Goal: Information Seeking & Learning: Learn about a topic

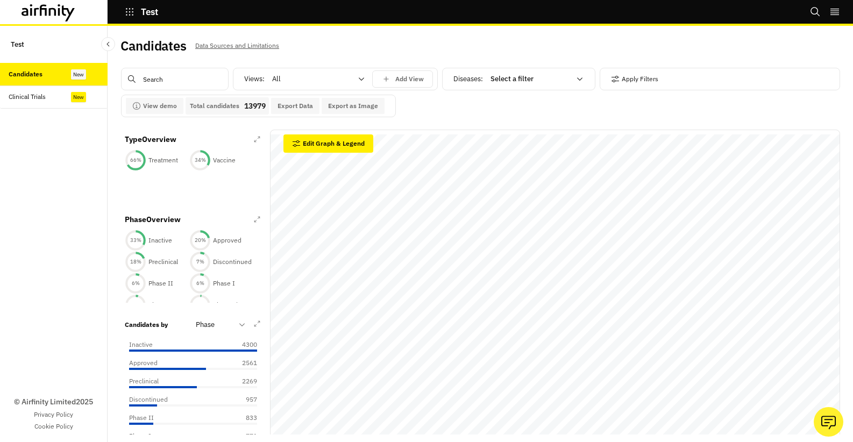
click at [65, 194] on div "© Airfinity Limited 2025 Privacy Policy Cookie Policy" at bounding box center [54, 276] width 108 height 334
click at [164, 287] on p "Phase 0" at bounding box center [159, 292] width 23 height 10
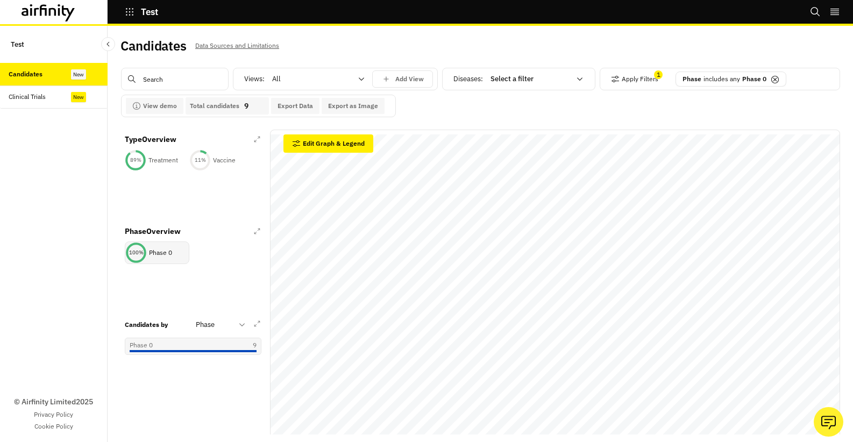
scroll to position [0, 0]
click at [775, 80] on icon at bounding box center [775, 79] width 9 height 9
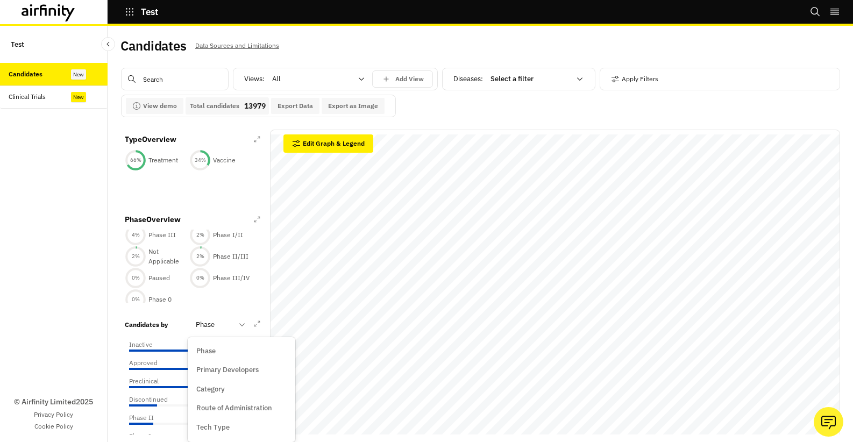
click at [211, 327] on div at bounding box center [214, 324] width 37 height 13
click at [78, 337] on div "© Airfinity Limited 2025 Privacy Policy Cookie Policy" at bounding box center [54, 276] width 108 height 334
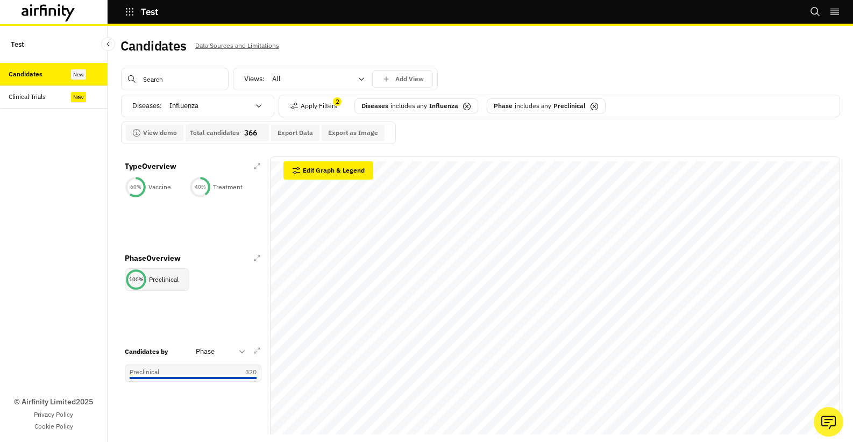
scroll to position [0, 0]
click at [105, 46] on icon "Close Sidebar" at bounding box center [108, 44] width 8 height 8
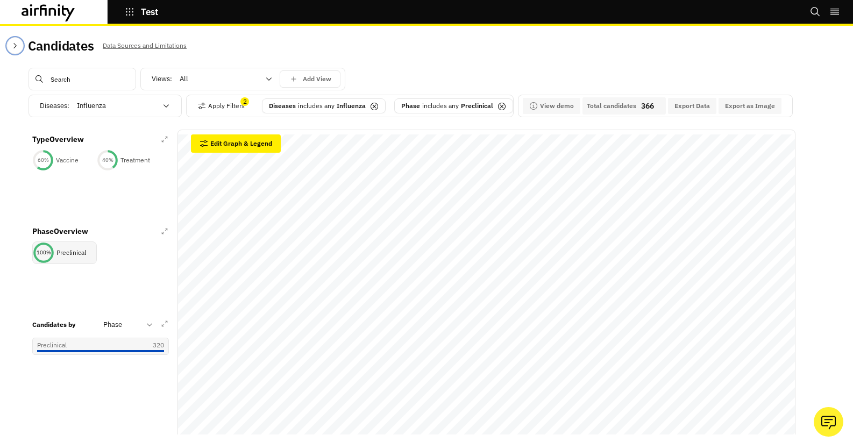
click at [9, 46] on button "Close Sidebar" at bounding box center [14, 45] width 17 height 17
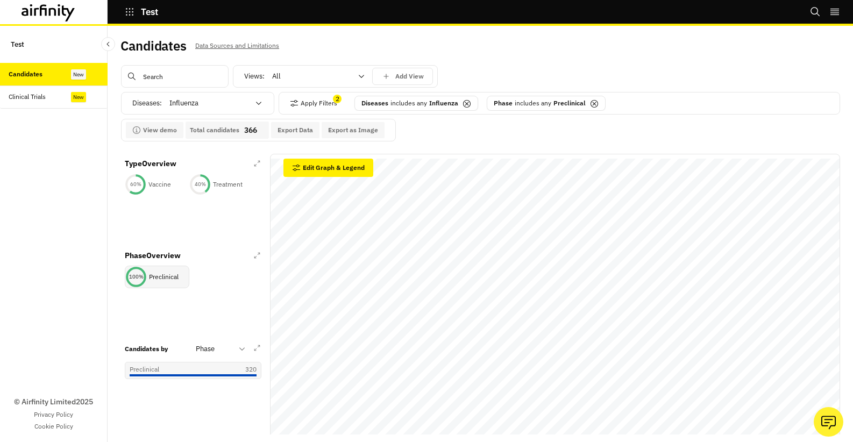
scroll to position [12, 0]
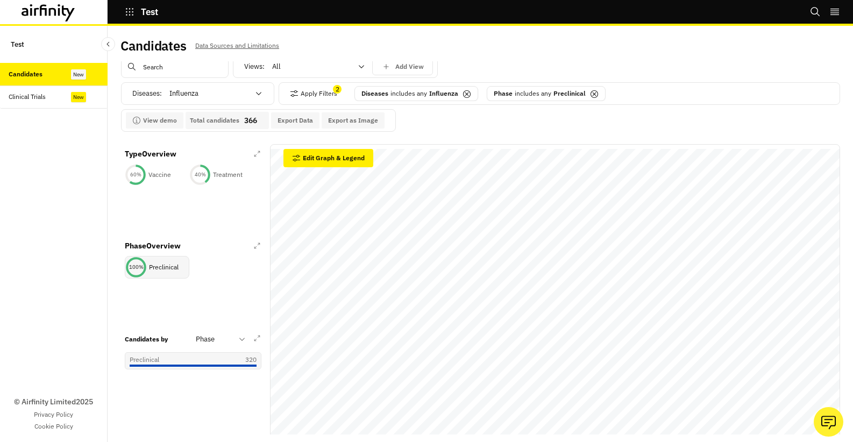
click at [595, 91] on icon at bounding box center [594, 94] width 9 height 9
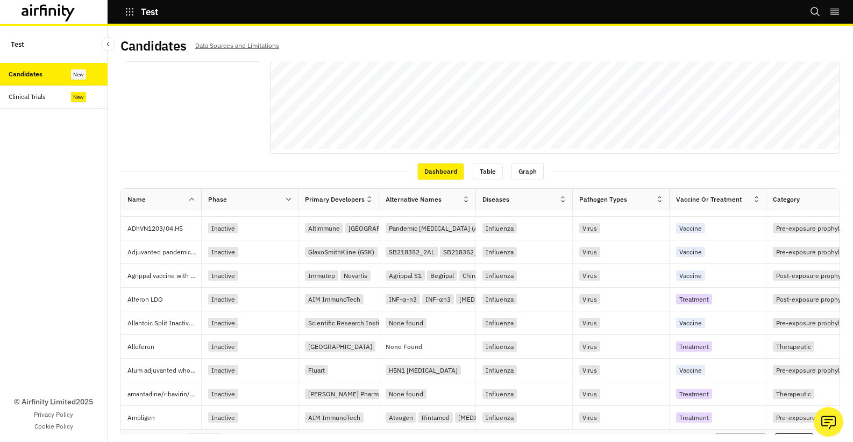
scroll to position [349, 0]
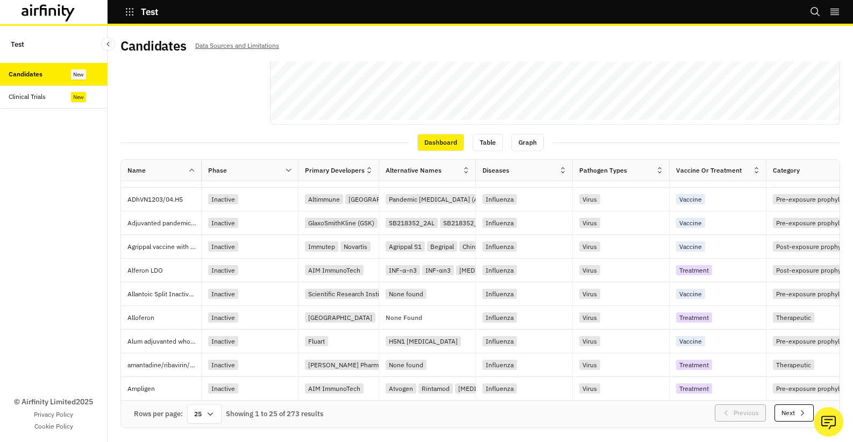
click at [782, 412] on button "Next" at bounding box center [794, 413] width 39 height 17
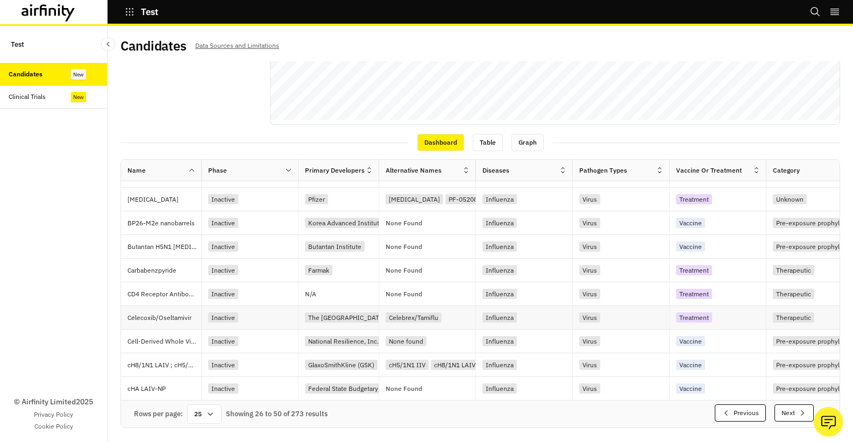
scroll to position [3, 0]
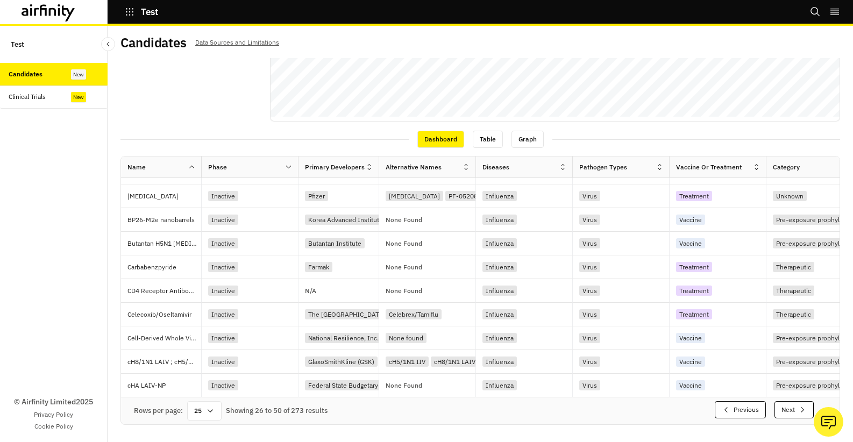
click at [797, 409] on button "Next" at bounding box center [794, 409] width 39 height 17
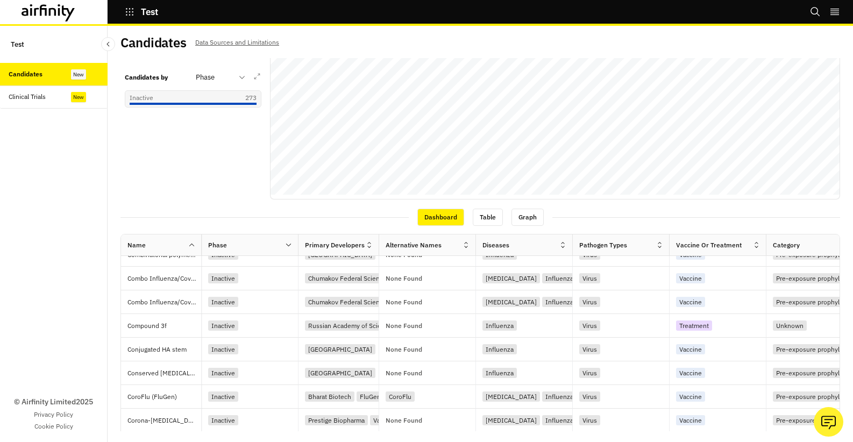
scroll to position [253, 0]
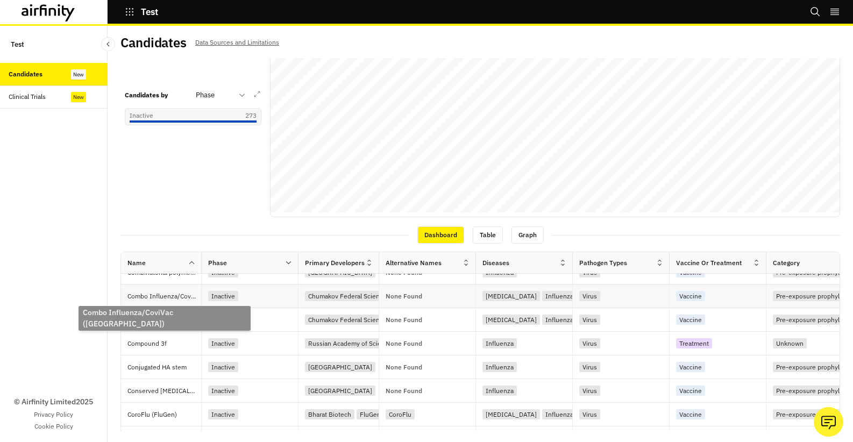
click at [164, 299] on p "Combo Influenza/CoviVac ([GEOGRAPHIC_DATA])" at bounding box center [164, 296] width 74 height 11
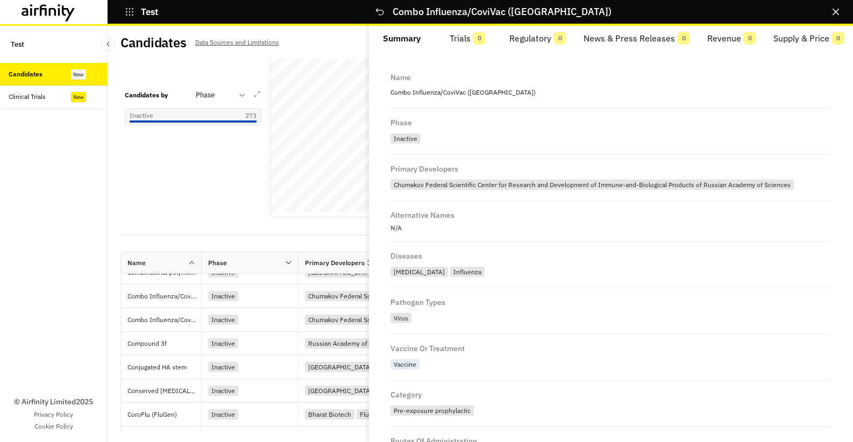
click at [379, 17] on icon "Close" at bounding box center [379, 11] width 11 height 11
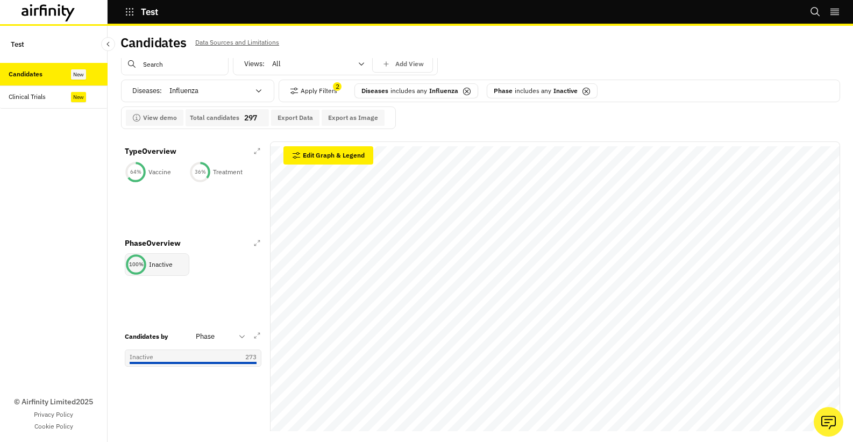
scroll to position [27, 0]
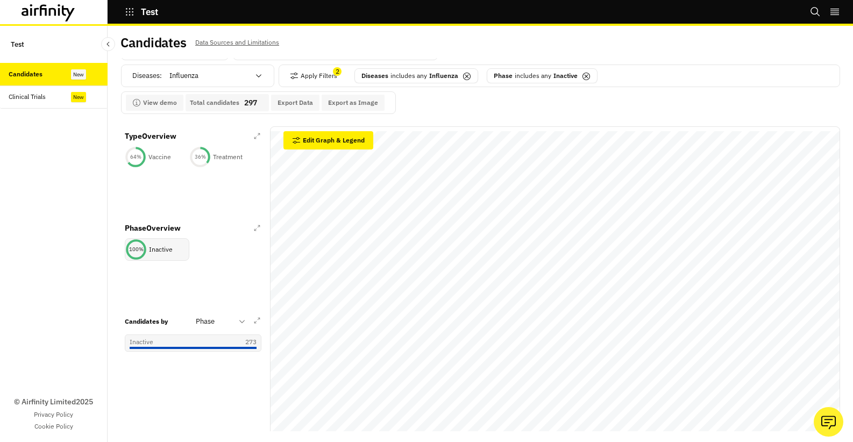
click at [585, 77] on icon at bounding box center [586, 76] width 9 height 9
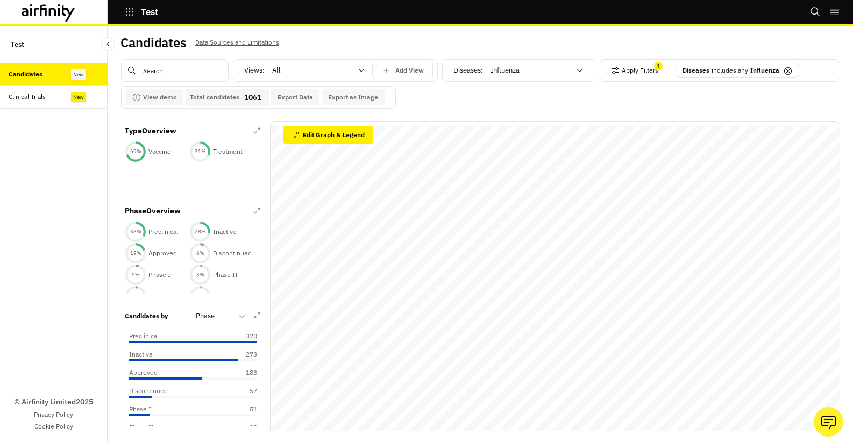
scroll to position [0, 0]
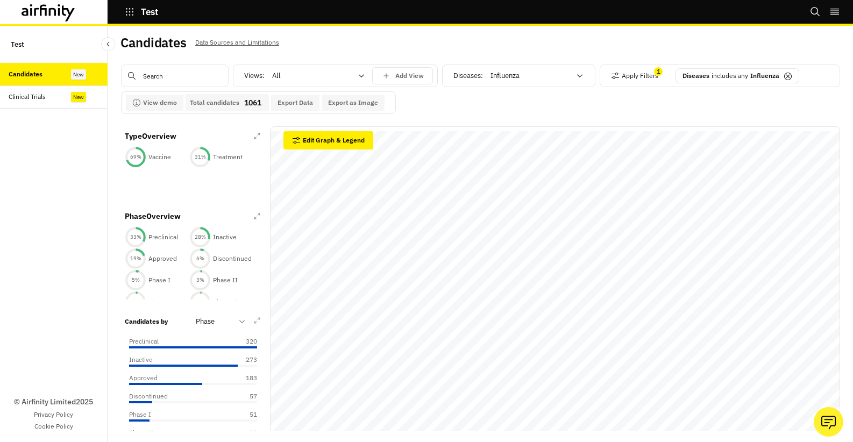
click at [785, 74] on icon at bounding box center [788, 76] width 9 height 9
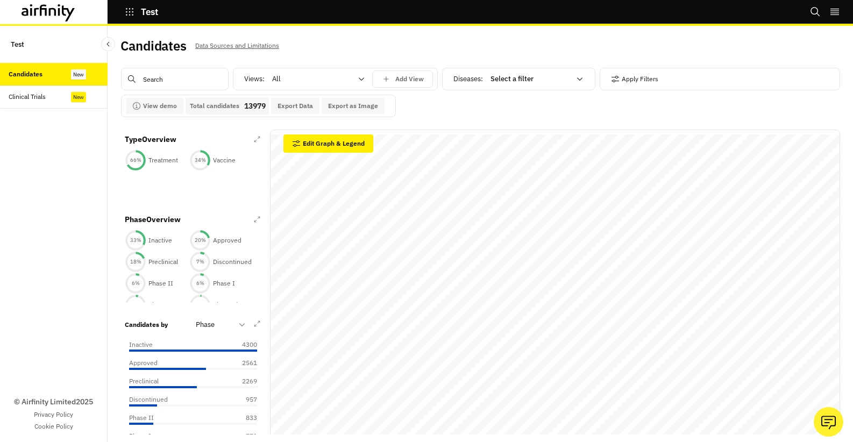
click at [386, 68] on div "Views: All Add View" at bounding box center [335, 79] width 205 height 23
click at [392, 79] on div "Add View" at bounding box center [402, 79] width 42 height 10
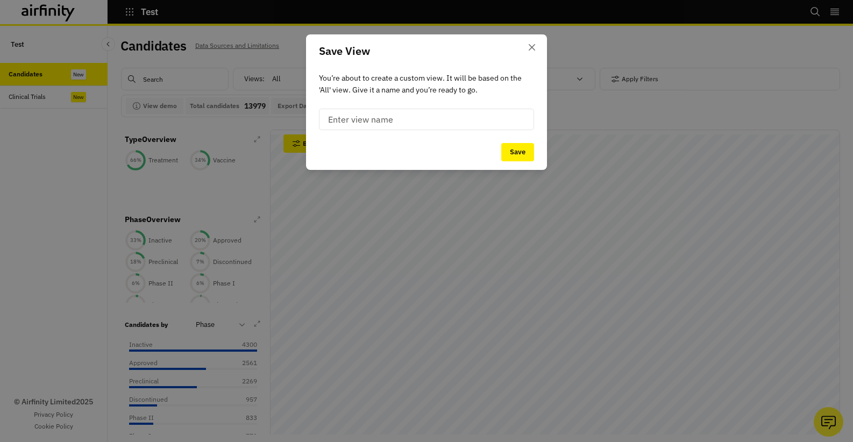
click at [362, 123] on input at bounding box center [426, 120] width 215 height 22
click at [529, 44] on icon "Close" at bounding box center [532, 47] width 6 height 6
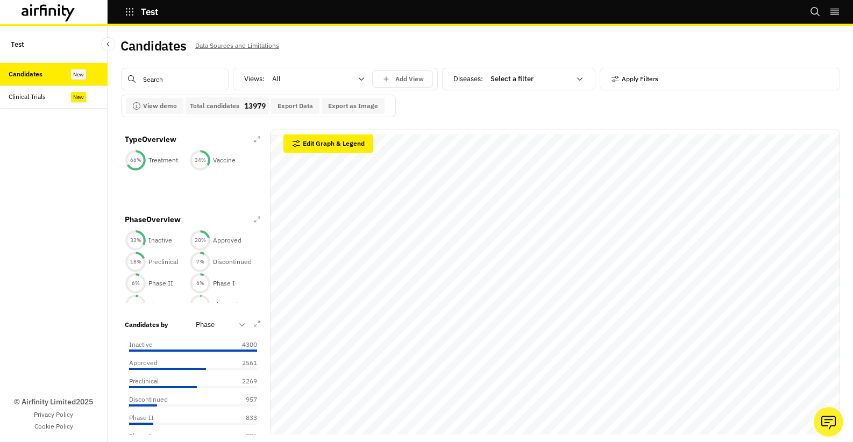
click at [658, 82] on button "Apply Filters" at bounding box center [634, 78] width 47 height 17
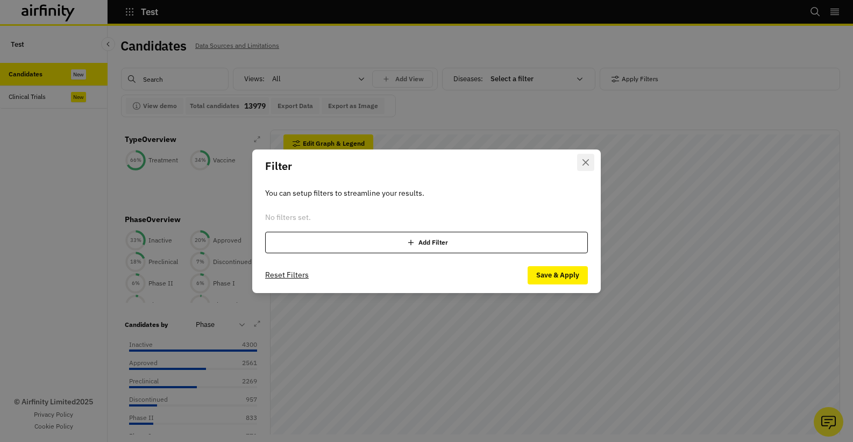
click at [585, 165] on icon "Close" at bounding box center [586, 162] width 6 height 6
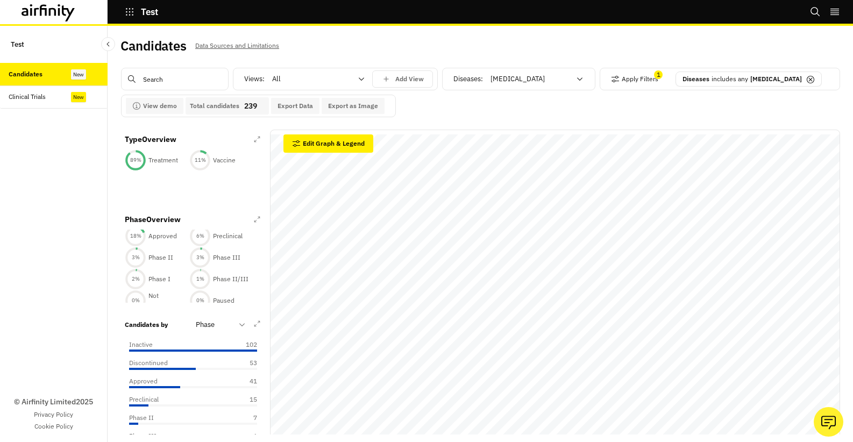
click at [806, 77] on icon at bounding box center [810, 79] width 9 height 9
click at [436, 45] on div "Candidates Data Sources and Limitations" at bounding box center [301, 50] width 360 height 23
